Goal: Information Seeking & Learning: Learn about a topic

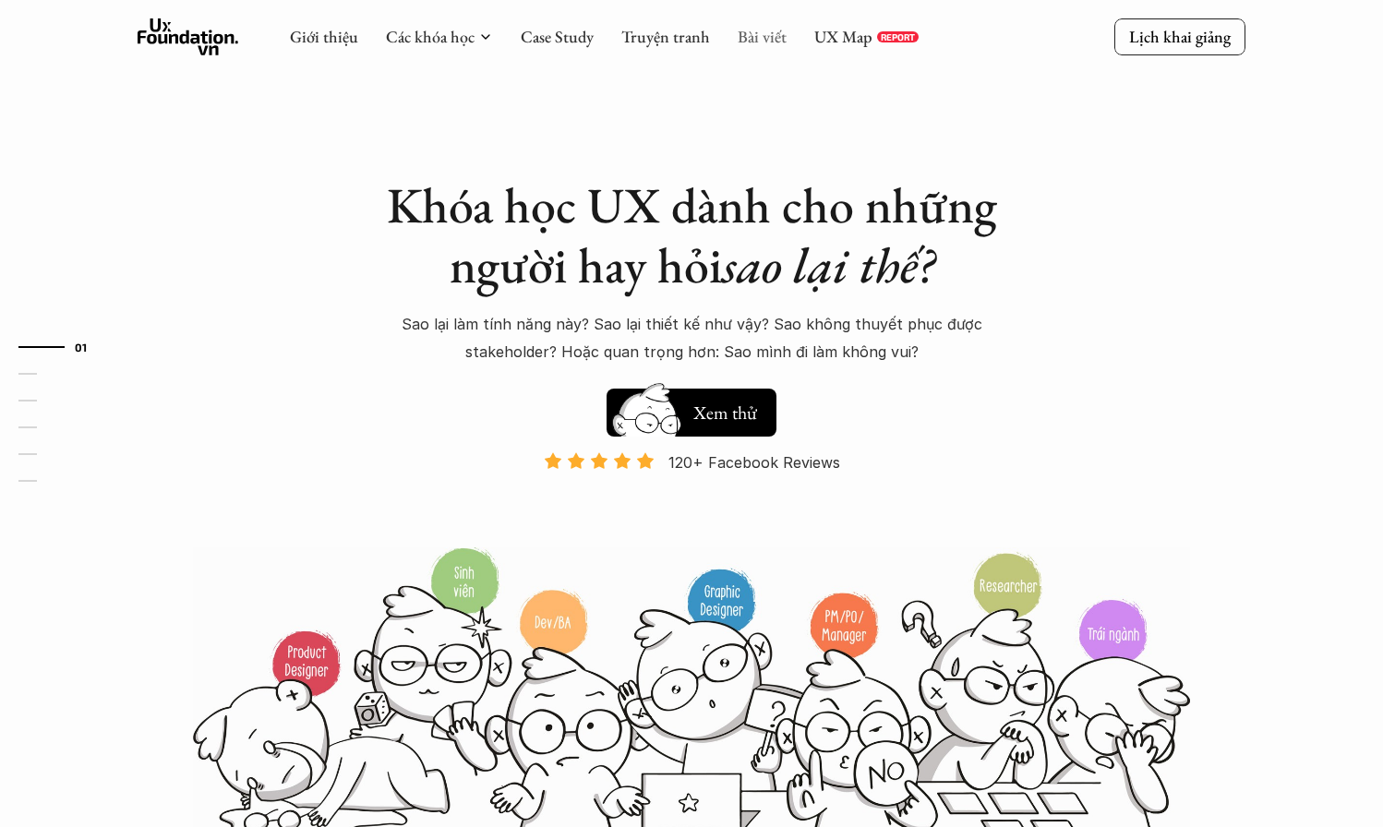
click at [756, 46] on link "Bài viết" at bounding box center [762, 36] width 49 height 21
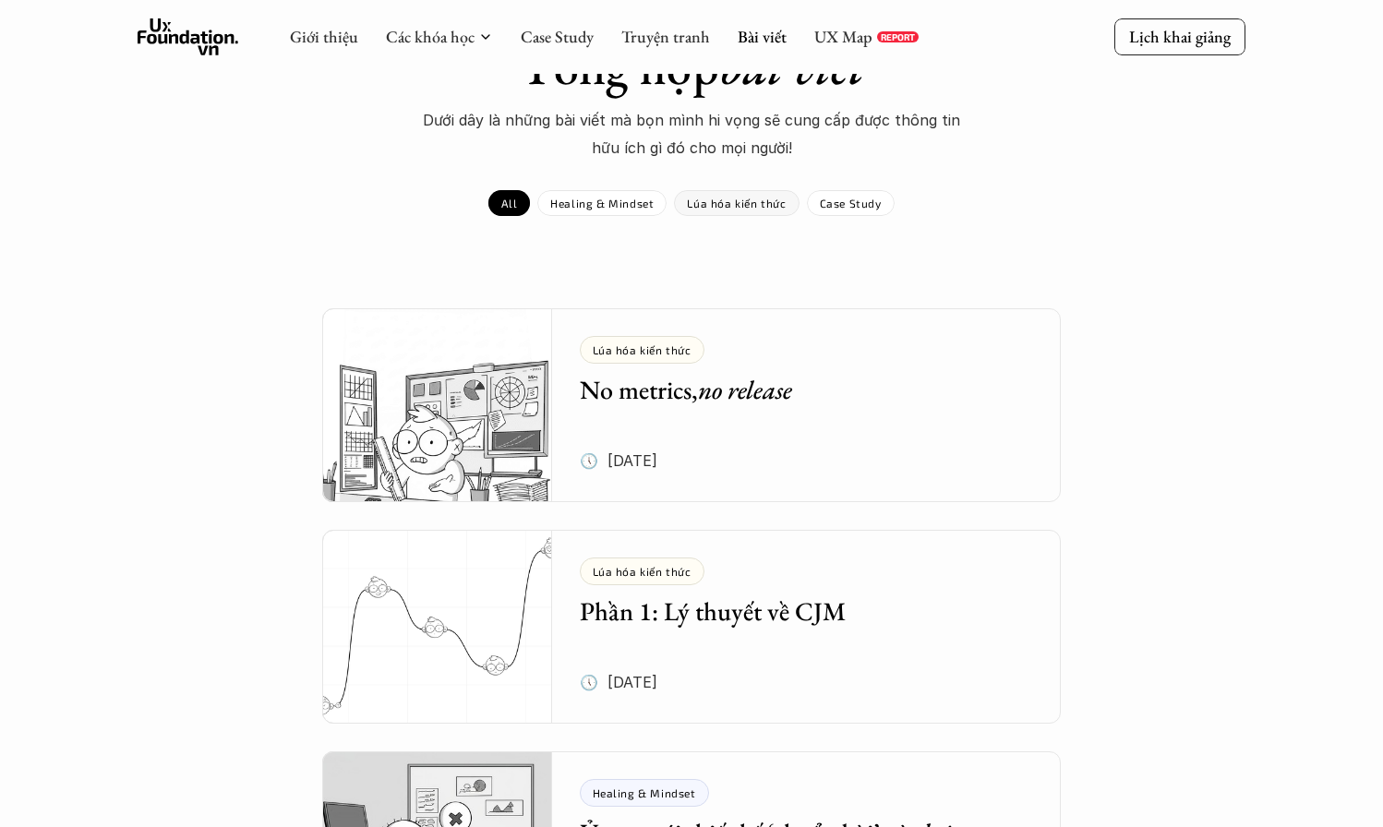
scroll to position [165, 0]
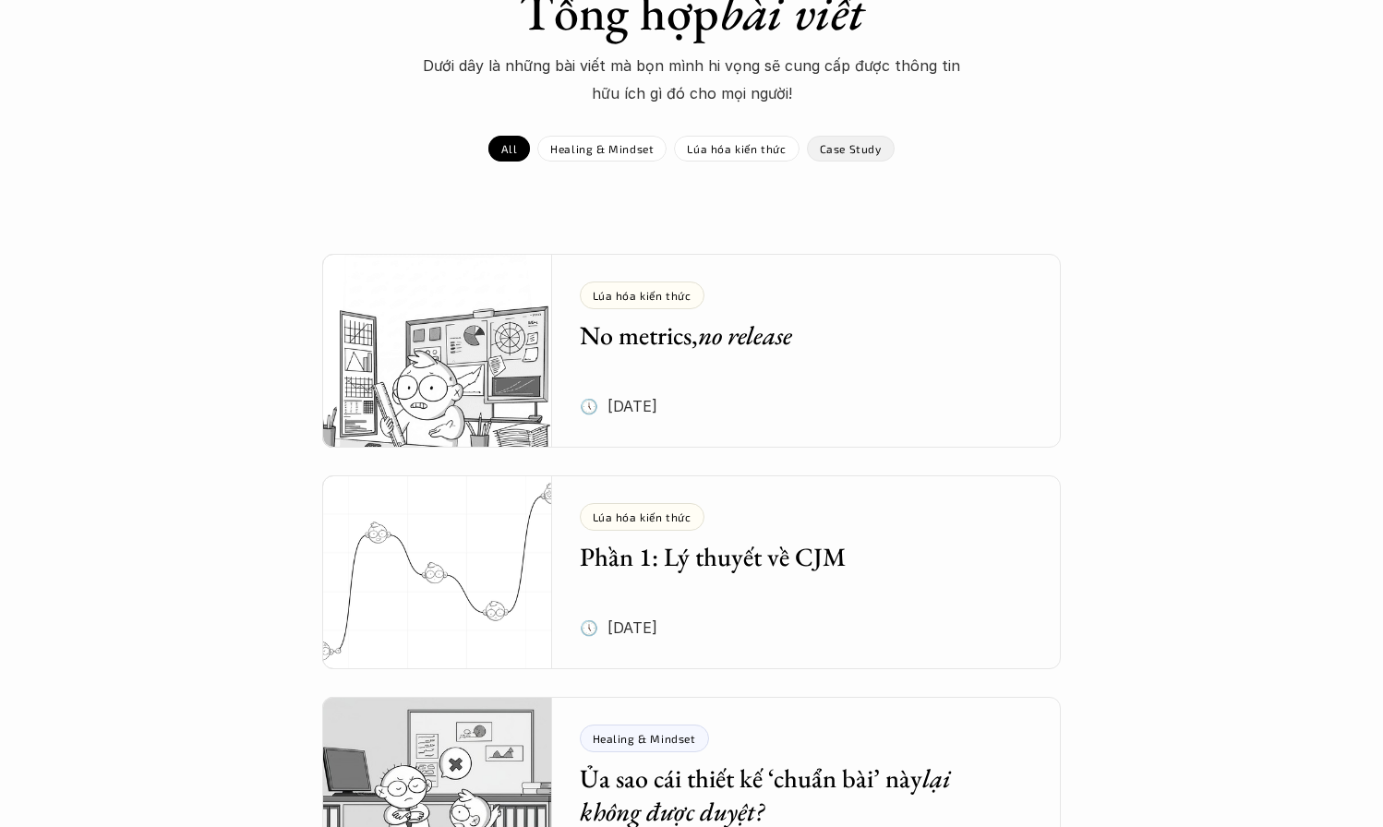
click at [865, 158] on div "Case Study" at bounding box center [851, 149] width 88 height 26
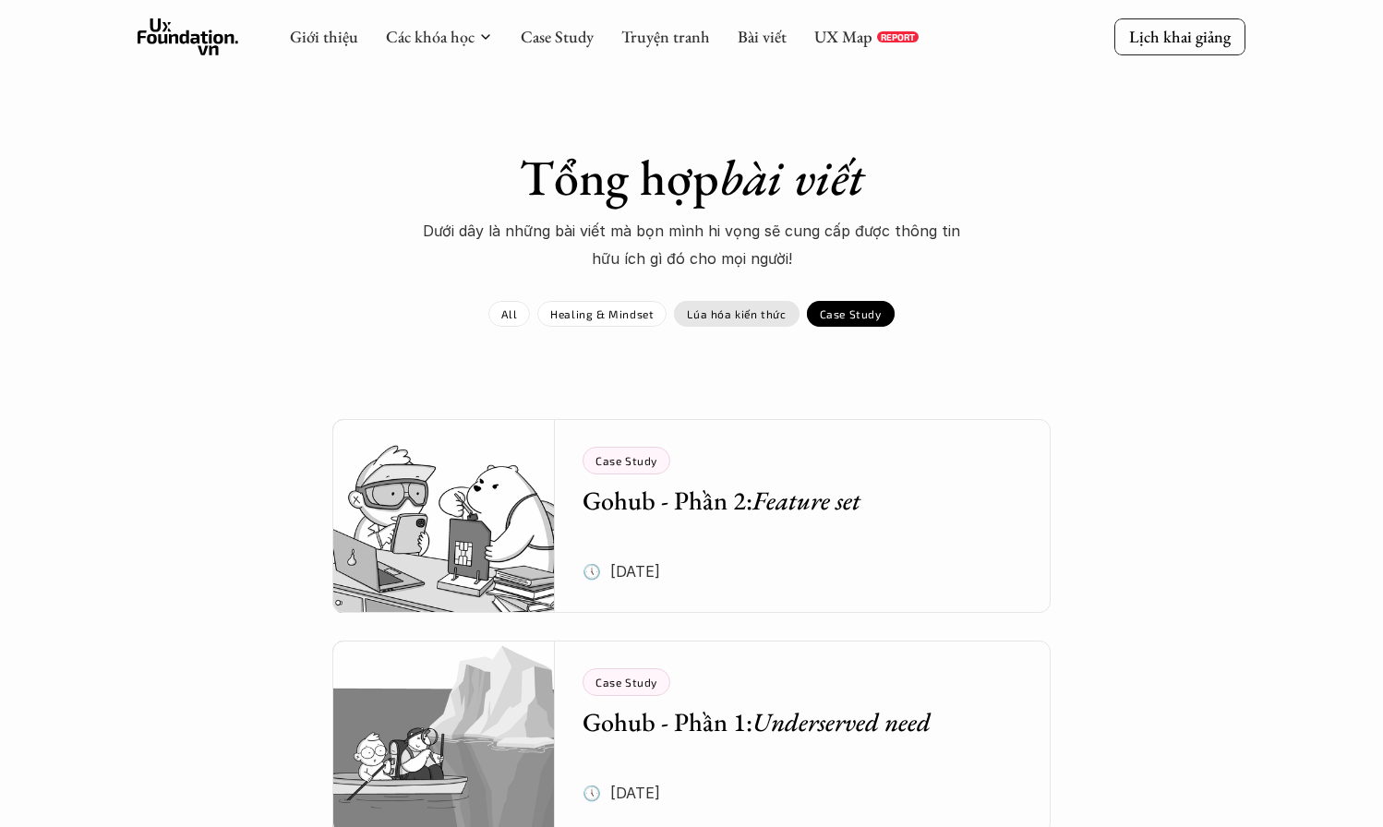
click at [752, 320] on div "Lúa hóa kiến thức" at bounding box center [736, 314] width 125 height 26
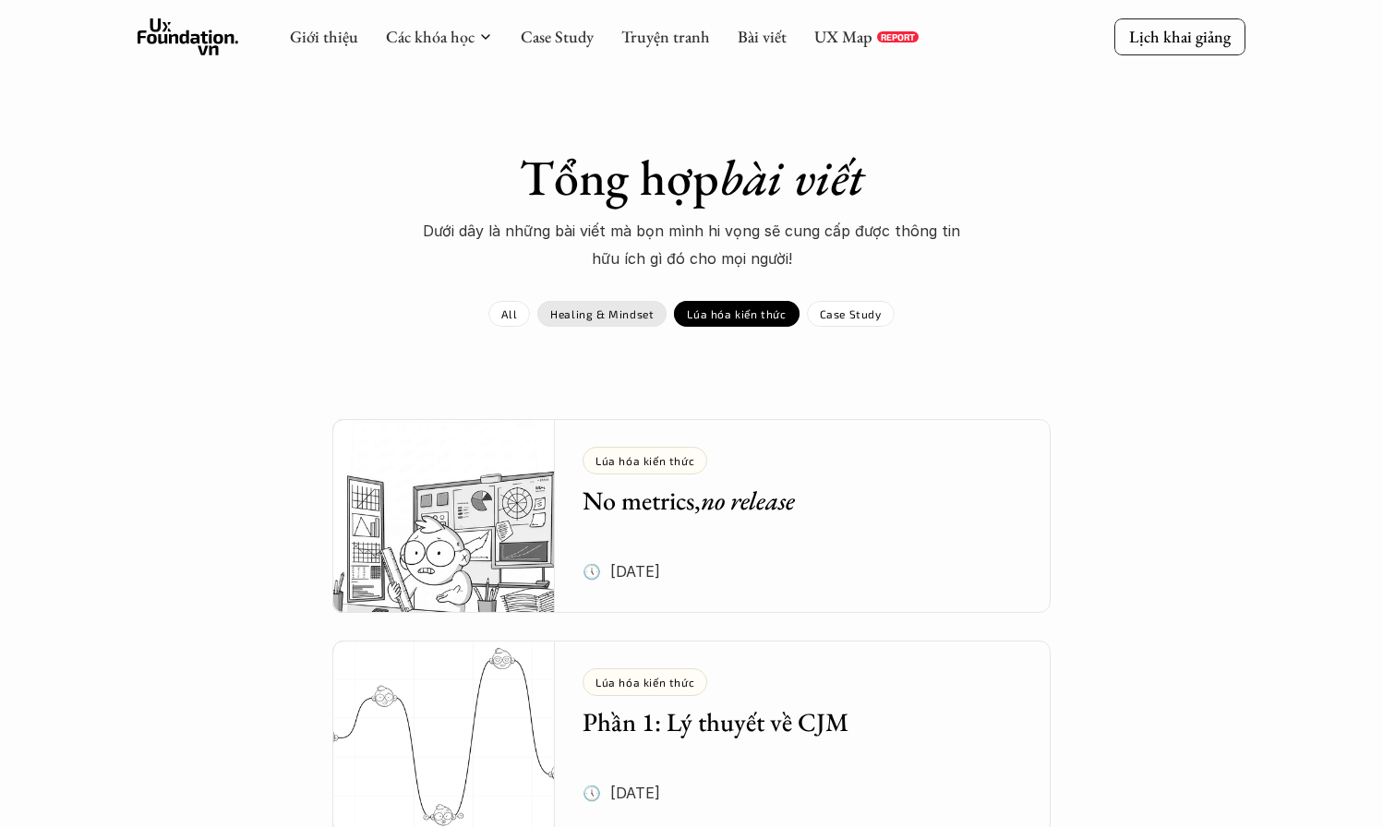
click at [640, 303] on div "Healing & Mindset" at bounding box center [601, 314] width 129 height 26
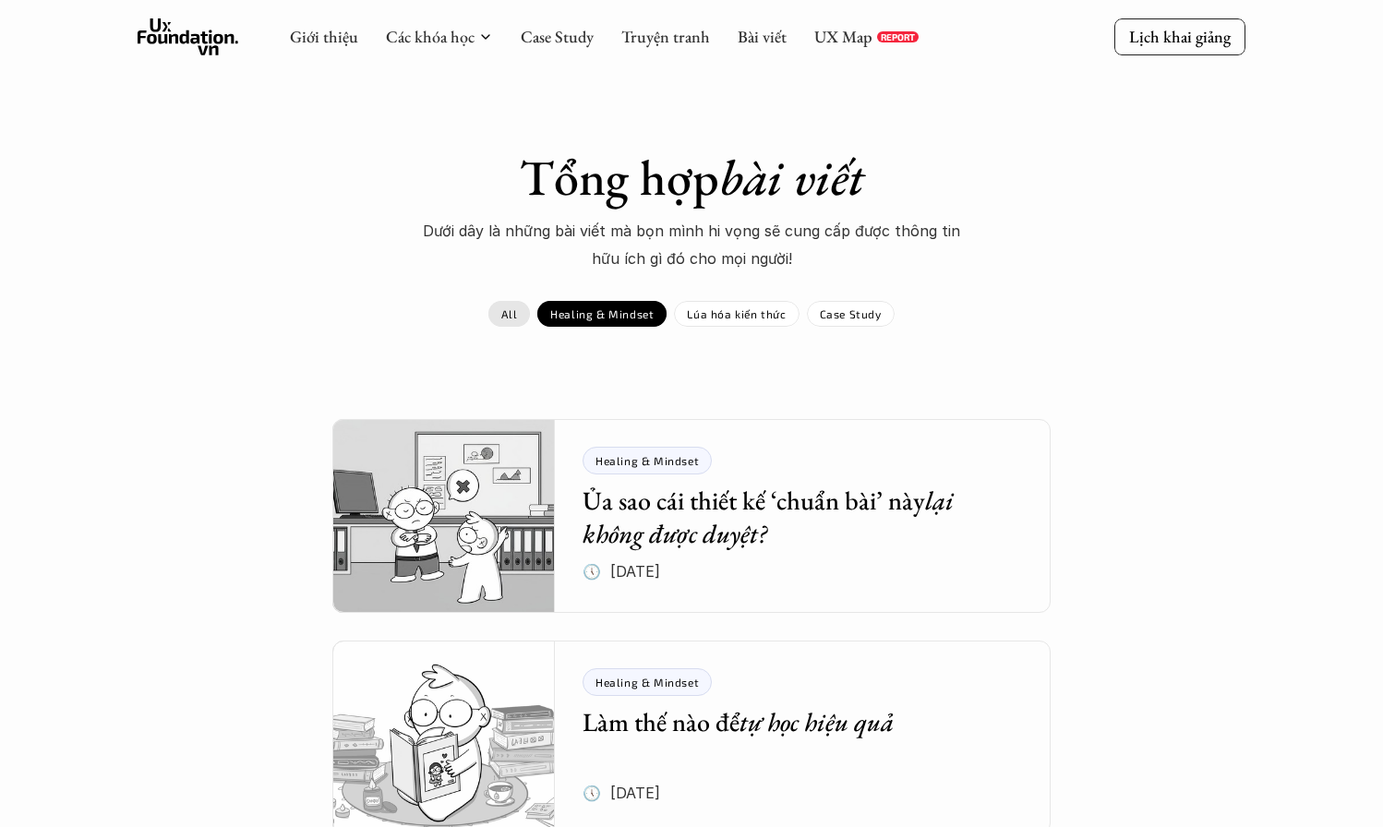
click at [525, 312] on link "All" at bounding box center [510, 314] width 42 height 26
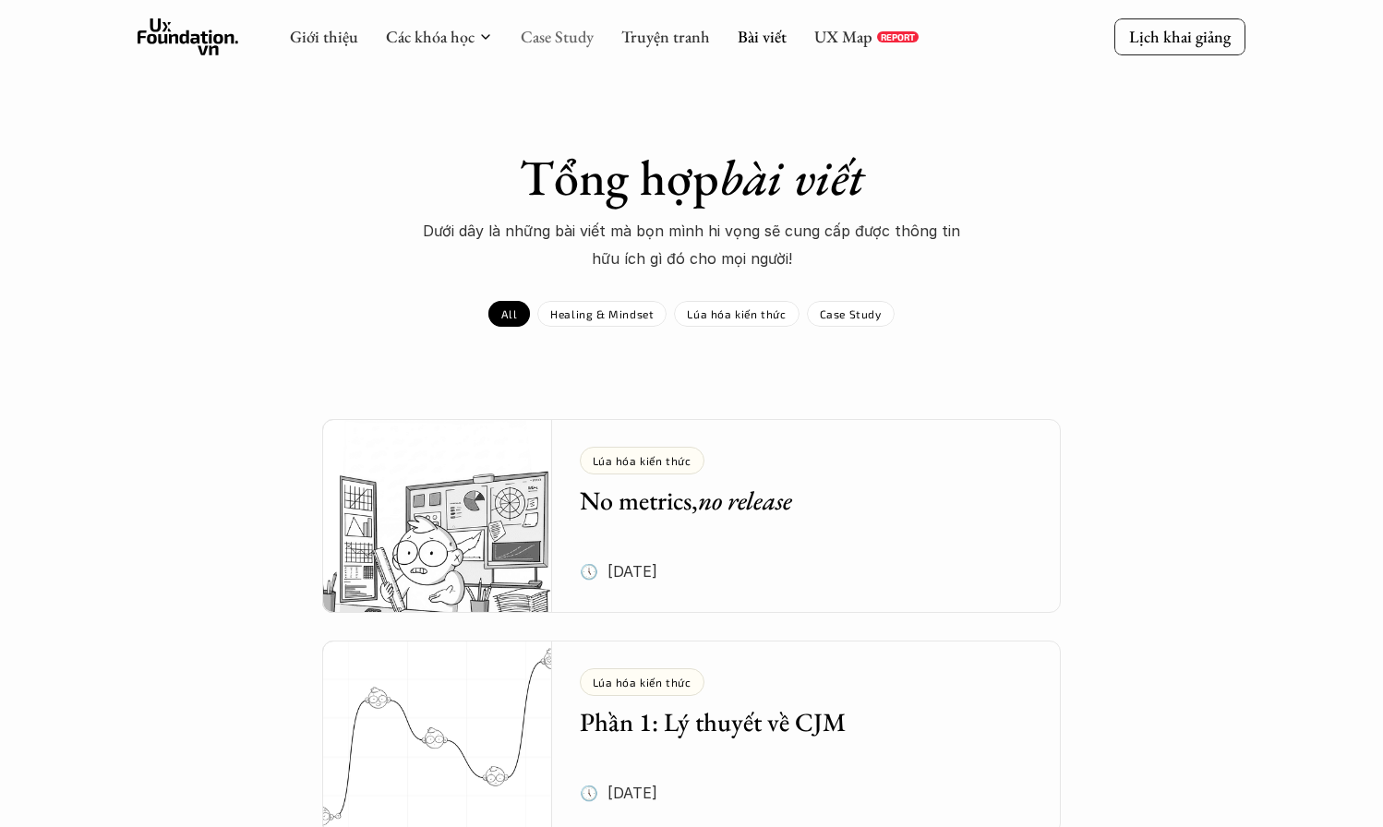
click at [570, 35] on link "Case Study" at bounding box center [557, 36] width 73 height 21
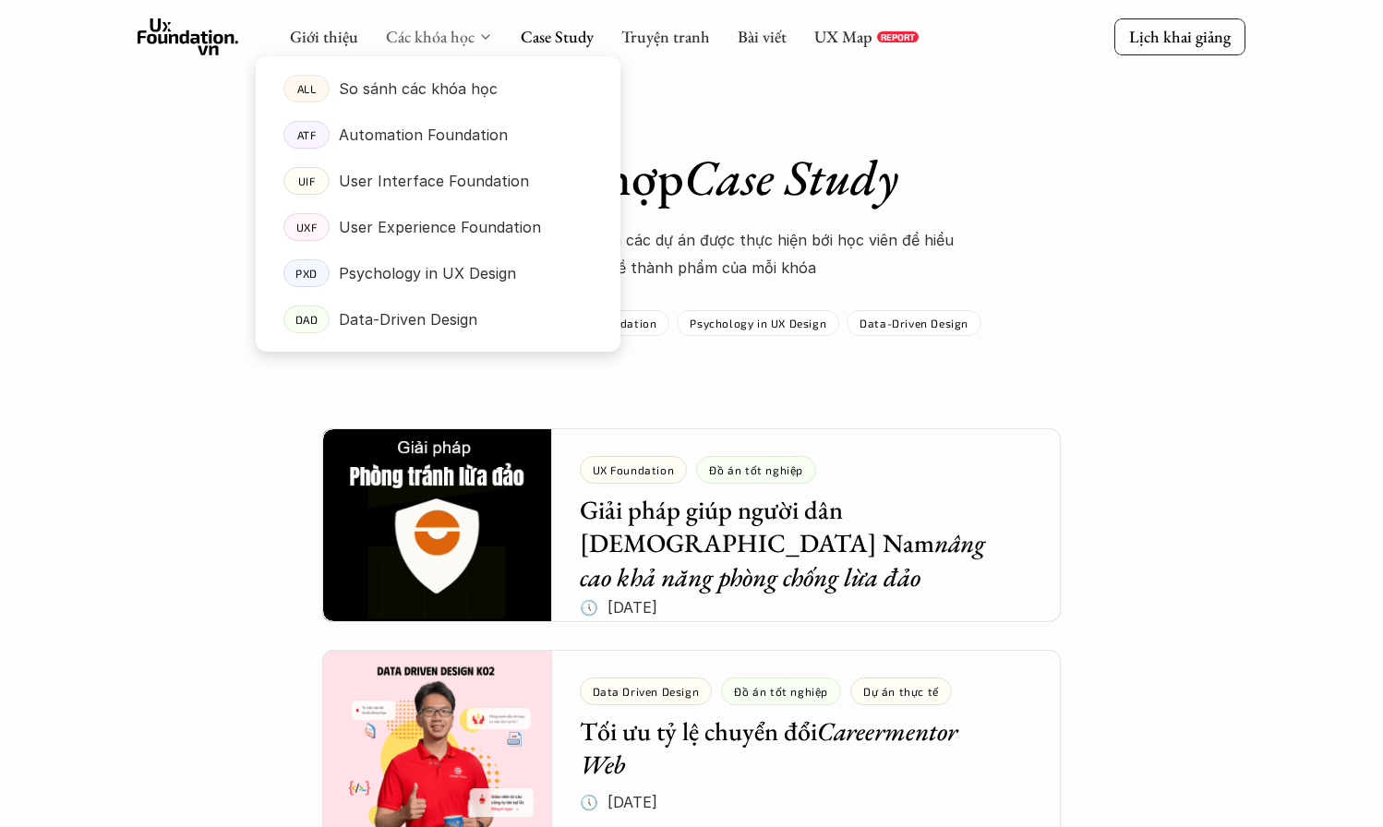
click at [440, 28] on link "Các khóa học" at bounding box center [430, 36] width 89 height 21
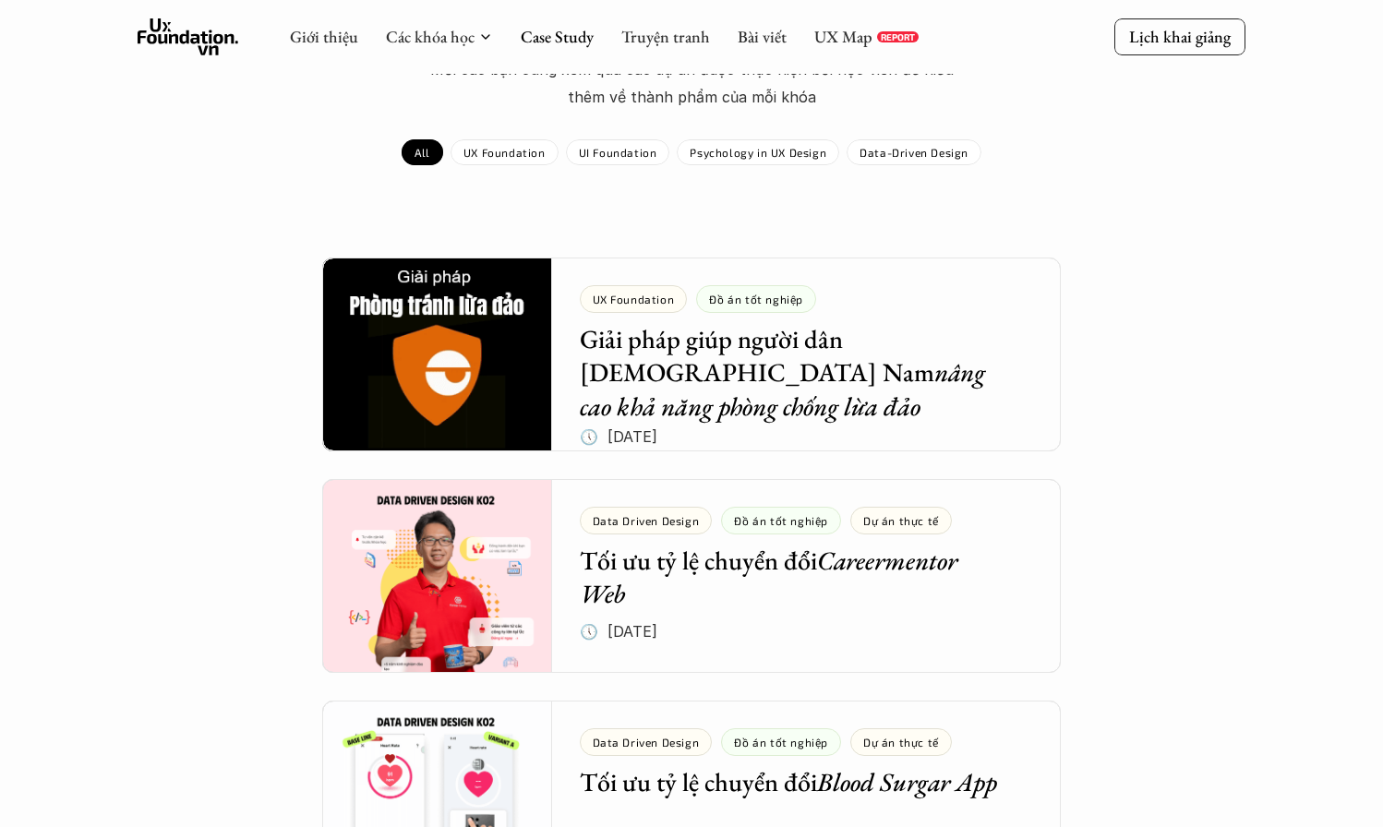
scroll to position [185, 0]
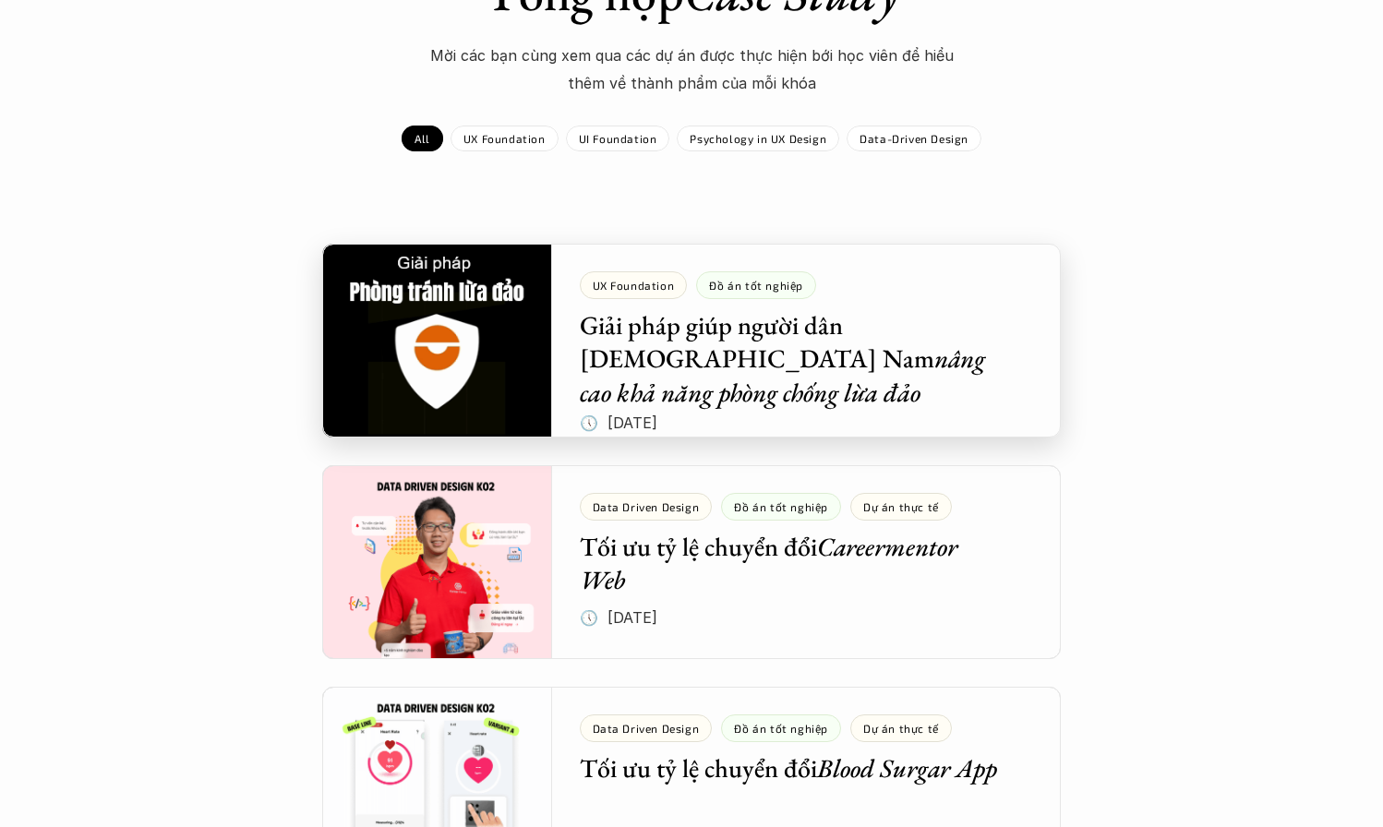
click at [831, 339] on div at bounding box center [691, 341] width 739 height 194
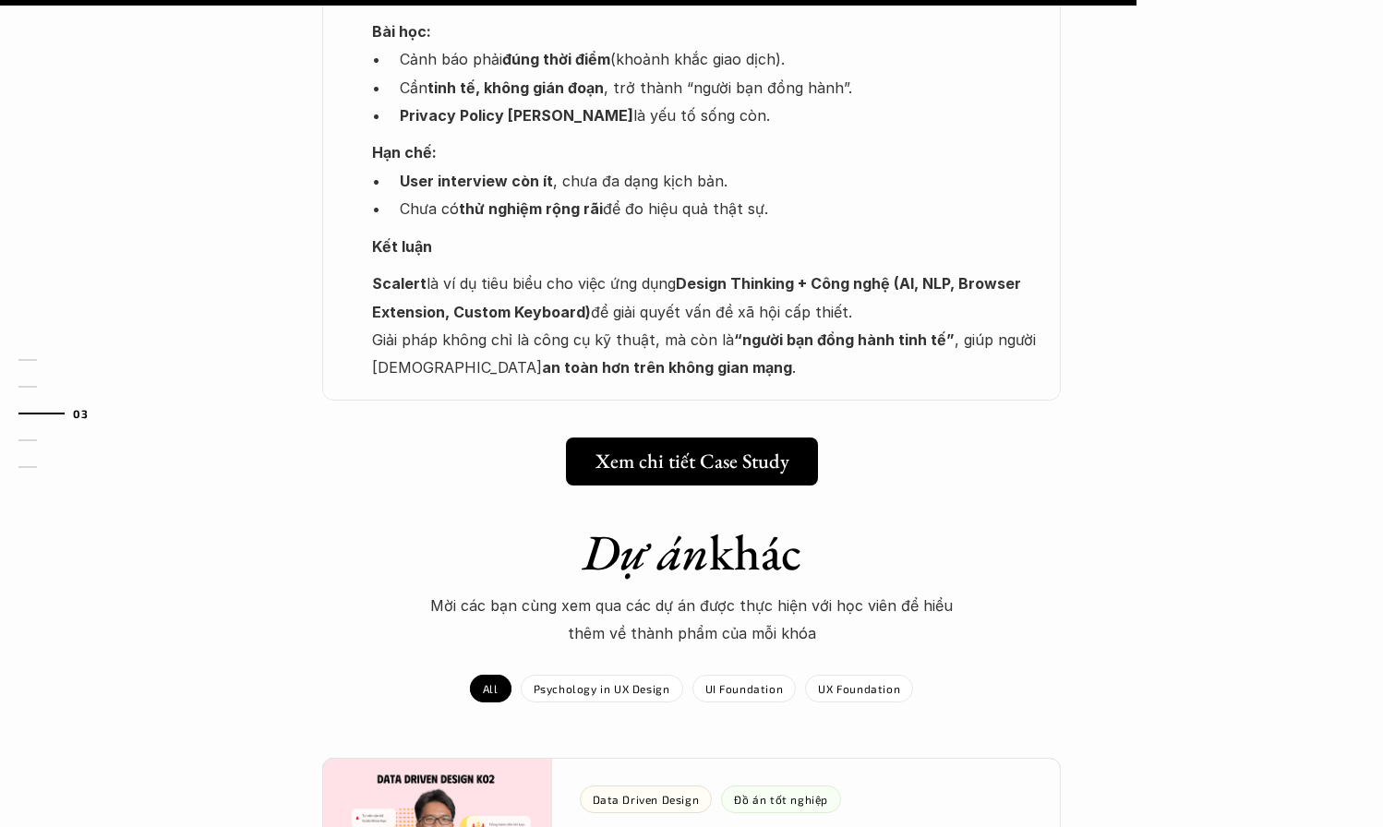
scroll to position [2440, 0]
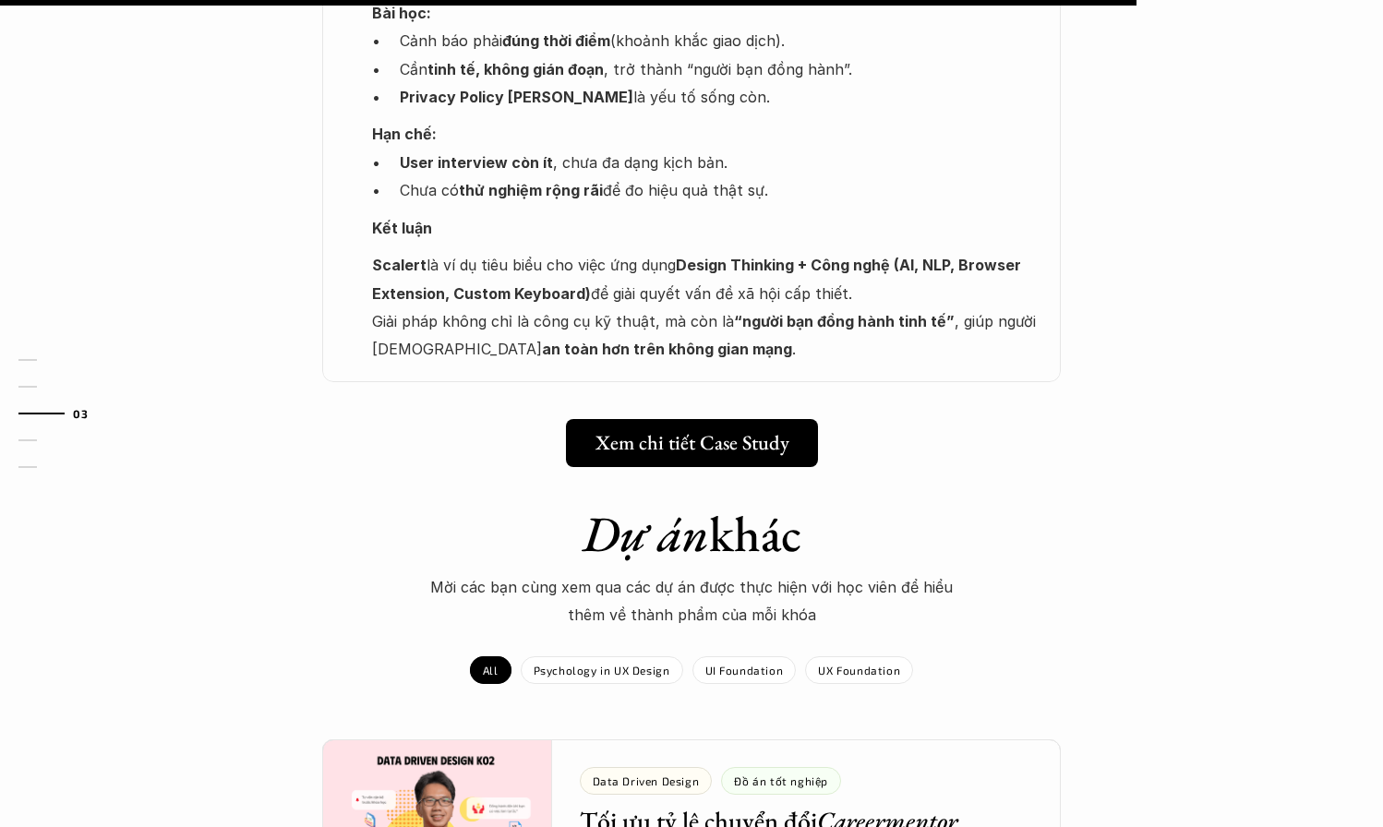
click at [769, 431] on h5 "Xem chi tiết Case Study" at bounding box center [685, 443] width 194 height 24
